Goal: Task Accomplishment & Management: Use online tool/utility

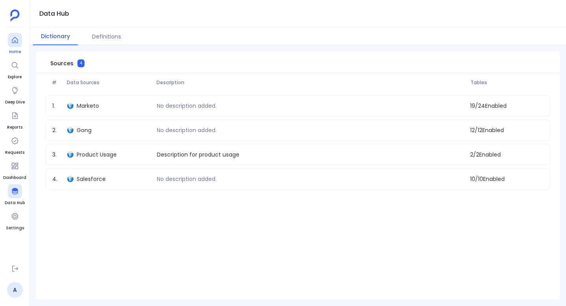
click at [15, 44] on div at bounding box center [15, 40] width 14 height 14
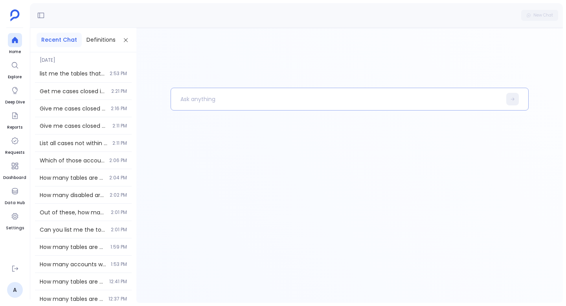
click at [227, 103] on p at bounding box center [336, 99] width 330 height 20
click at [251, 98] on p "get me deals closed" at bounding box center [332, 99] width 322 height 20
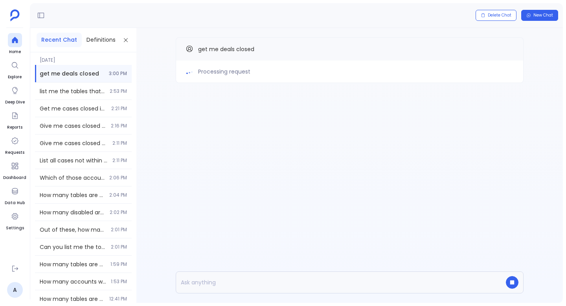
click at [239, 87] on div "Processing request get me deals closed" at bounding box center [349, 76] width 426 height 96
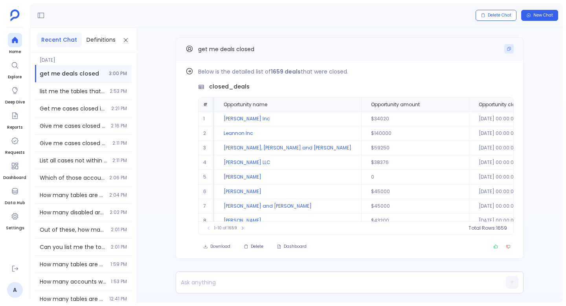
click at [509, 49] on icon "Copy" at bounding box center [508, 48] width 5 height 5
click at [544, 14] on span "New Chat" at bounding box center [543, 15] width 20 height 5
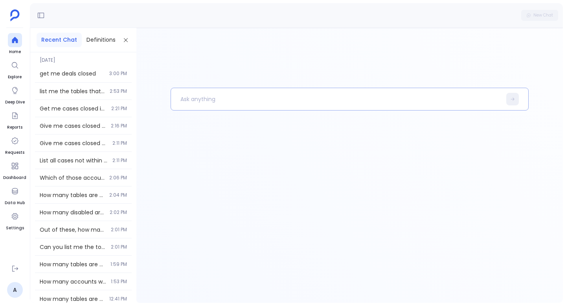
click at [222, 98] on p at bounding box center [336, 99] width 330 height 20
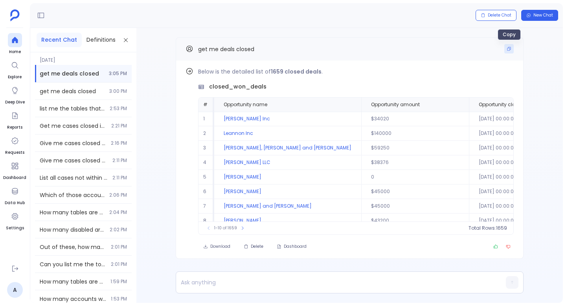
click at [510, 51] on icon "Copy" at bounding box center [508, 48] width 5 height 5
click at [539, 13] on span "New Chat" at bounding box center [543, 15] width 20 height 5
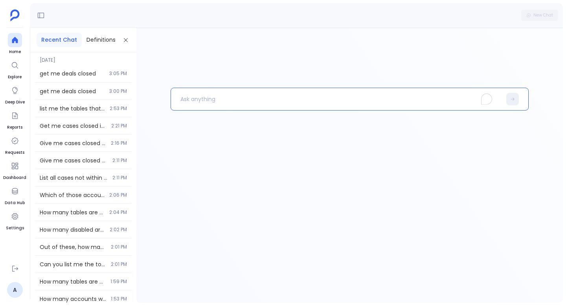
click at [223, 97] on p "To enrich screen reader interactions, please activate Accessibility in Grammarl…" at bounding box center [336, 99] width 330 height 20
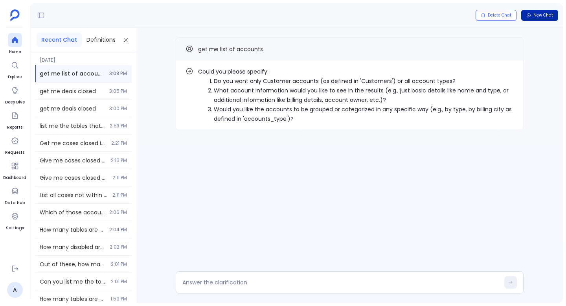
click at [537, 15] on span "New Chat" at bounding box center [543, 15] width 20 height 5
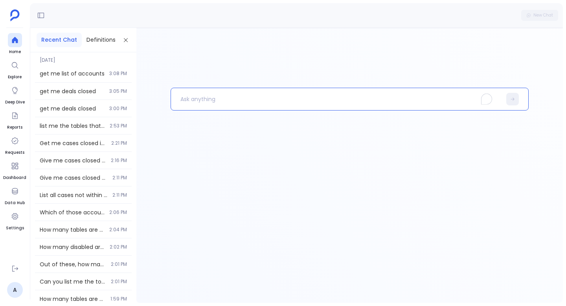
click at [234, 101] on p "To enrich screen reader interactions, please activate Accessibility in Grammarl…" at bounding box center [336, 99] width 330 height 20
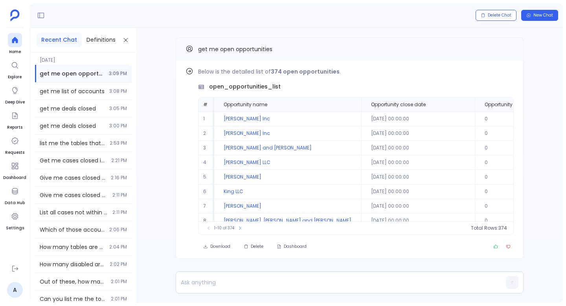
click at [154, 82] on div "Find out how Below is the detailed list of 374 open opportunities . open_opport…" at bounding box center [349, 163] width 426 height 271
click at [509, 48] on icon "Copy" at bounding box center [508, 48] width 5 height 5
click at [548, 15] on span "New Chat" at bounding box center [543, 15] width 20 height 5
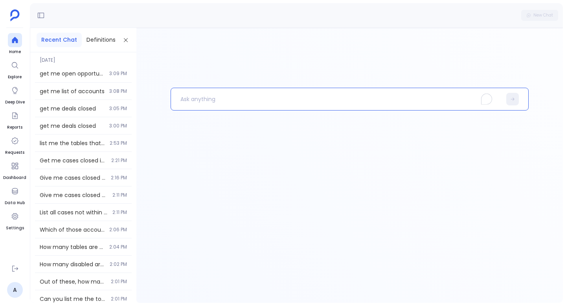
click at [227, 99] on p "To enrich screen reader interactions, please activate Accessibility in Grammarl…" at bounding box center [336, 99] width 330 height 20
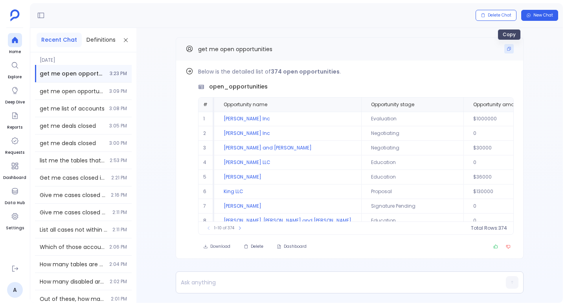
click at [509, 50] on icon "Copy" at bounding box center [508, 48] width 5 height 5
click at [541, 14] on span "New Chat" at bounding box center [543, 15] width 20 height 5
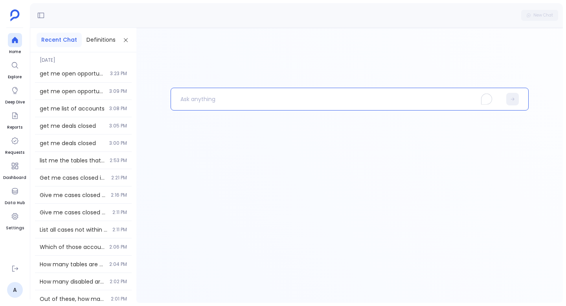
click at [210, 100] on p "To enrich screen reader interactions, please activate Accessibility in Grammarl…" at bounding box center [336, 99] width 330 height 20
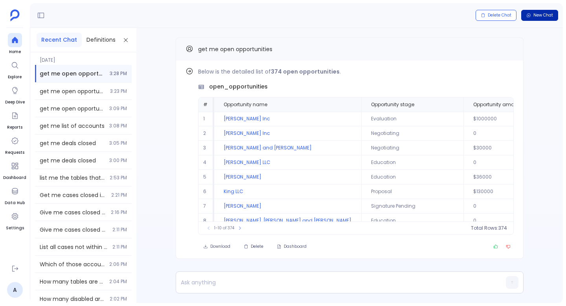
click at [552, 13] on span "New Chat" at bounding box center [543, 15] width 20 height 5
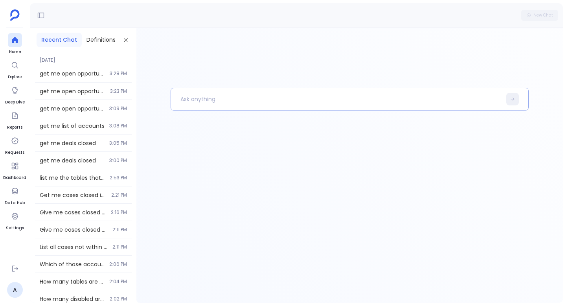
click at [262, 100] on p at bounding box center [336, 99] width 330 height 20
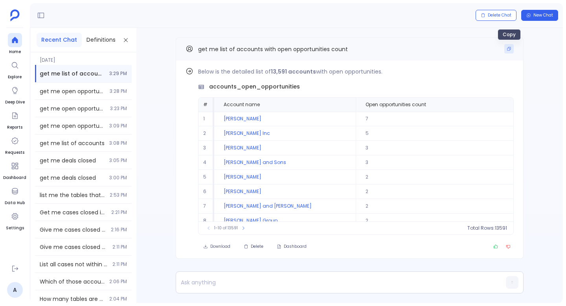
click at [509, 47] on icon "Copy" at bounding box center [508, 48] width 5 height 5
click at [537, 16] on span "New Chat" at bounding box center [543, 15] width 20 height 5
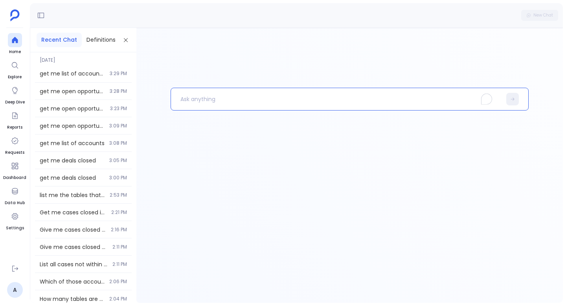
click at [288, 96] on p "To enrich screen reader interactions, please activate Accessibility in Grammarl…" at bounding box center [336, 99] width 330 height 20
paste p "To enrich screen reader interactions, please activate Accessibility in Grammarl…"
click at [258, 99] on p "get me list of accounts with open opportunities count and" at bounding box center [332, 99] width 322 height 20
click at [366, 99] on p "get me list of accounts with count open opportunities count and" at bounding box center [332, 99] width 322 height 20
click at [268, 100] on p "get me list of accounts with count open opportunities count and" at bounding box center [332, 99] width 322 height 20
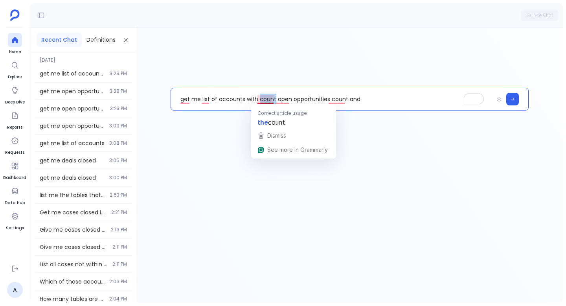
click at [268, 100] on p "get me list of accounts with count open opportunities count and" at bounding box center [332, 99] width 322 height 20
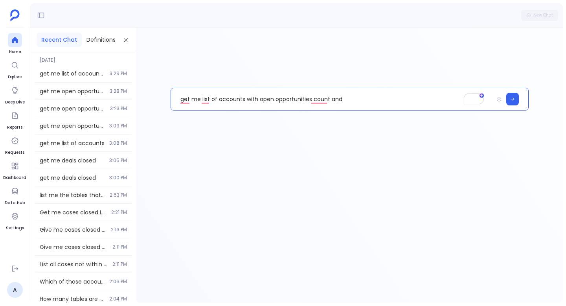
click at [351, 98] on p "get me list of accounts with open opportunities count and" at bounding box center [332, 99] width 322 height 20
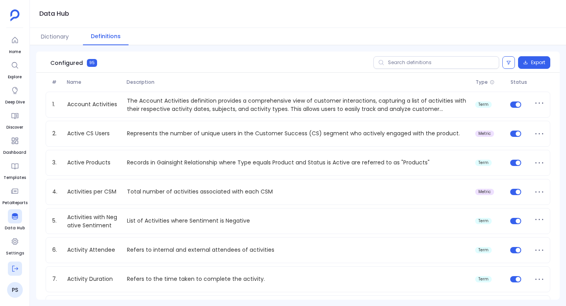
click at [15, 275] on button at bounding box center [15, 268] width 14 height 14
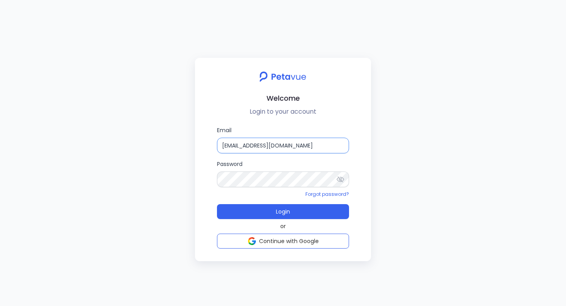
click at [264, 145] on input "support+gsgongsandbox@petavue.com" at bounding box center [283, 145] width 132 height 16
paste input "test"
type input "[EMAIL_ADDRESS][DOMAIN_NAME]"
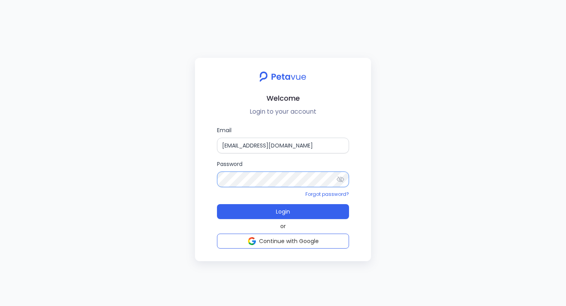
click at [217, 204] on button "Login" at bounding box center [283, 211] width 132 height 15
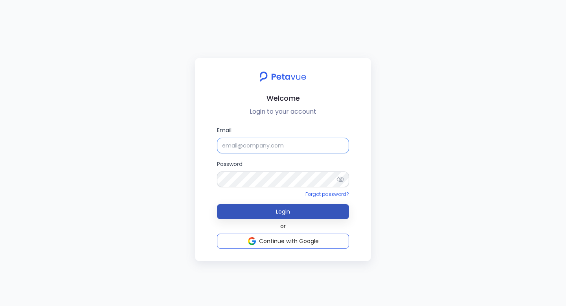
type input "[EMAIL_ADDRESS][DOMAIN_NAME]"
click at [286, 212] on span "Login" at bounding box center [283, 211] width 14 height 8
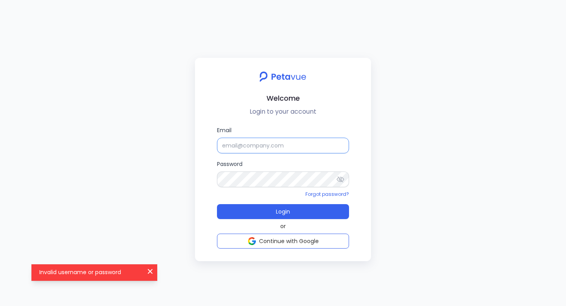
type input "[EMAIL_ADDRESS][DOMAIN_NAME]"
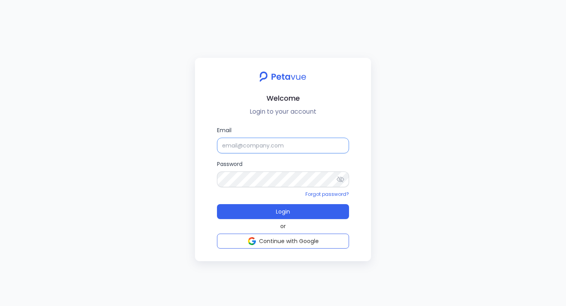
type input "[EMAIL_ADDRESS][DOMAIN_NAME]"
click at [287, 145] on input "[EMAIL_ADDRESS][DOMAIN_NAME]" at bounding box center [283, 145] width 132 height 16
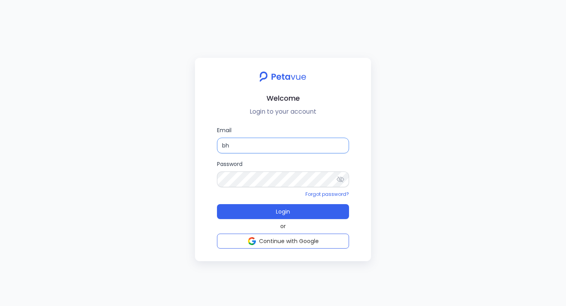
type input "[EMAIL_ADDRESS][DOMAIN_NAME]"
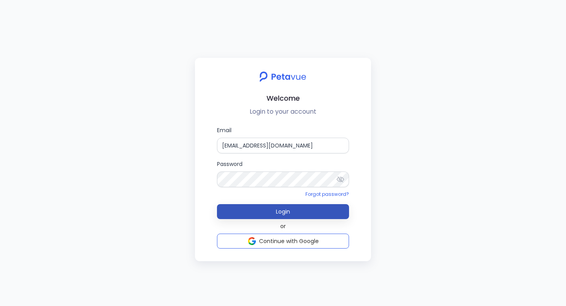
click at [278, 211] on span "Login" at bounding box center [283, 211] width 14 height 8
